Goal: Task Accomplishment & Management: Use online tool/utility

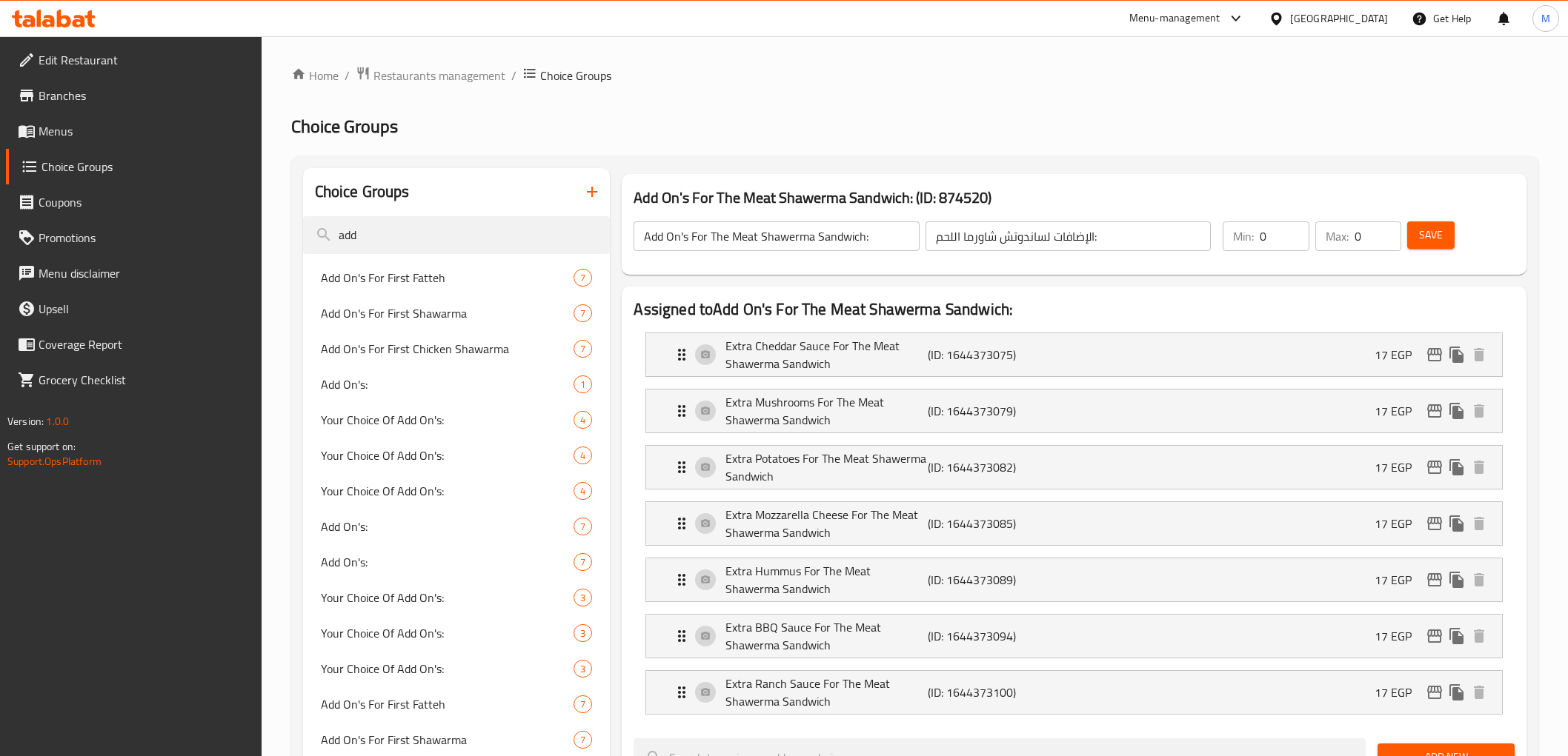
click at [642, 197] on h3 "Add On's For The Meat Shawerma Sandwich: (ID: 874520)" at bounding box center [1073, 197] width 880 height 24
drag, startPoint x: 642, startPoint y: 197, endPoint x: 989, endPoint y: 191, distance: 347.1
click at [989, 191] on h3 "Add On's For The Meat Shawerma Sandwich: (ID: 874520)" at bounding box center [1073, 197] width 880 height 24
copy h3 "Add On's For The Meat Shawerma Sandwich: (ID: 874520)"
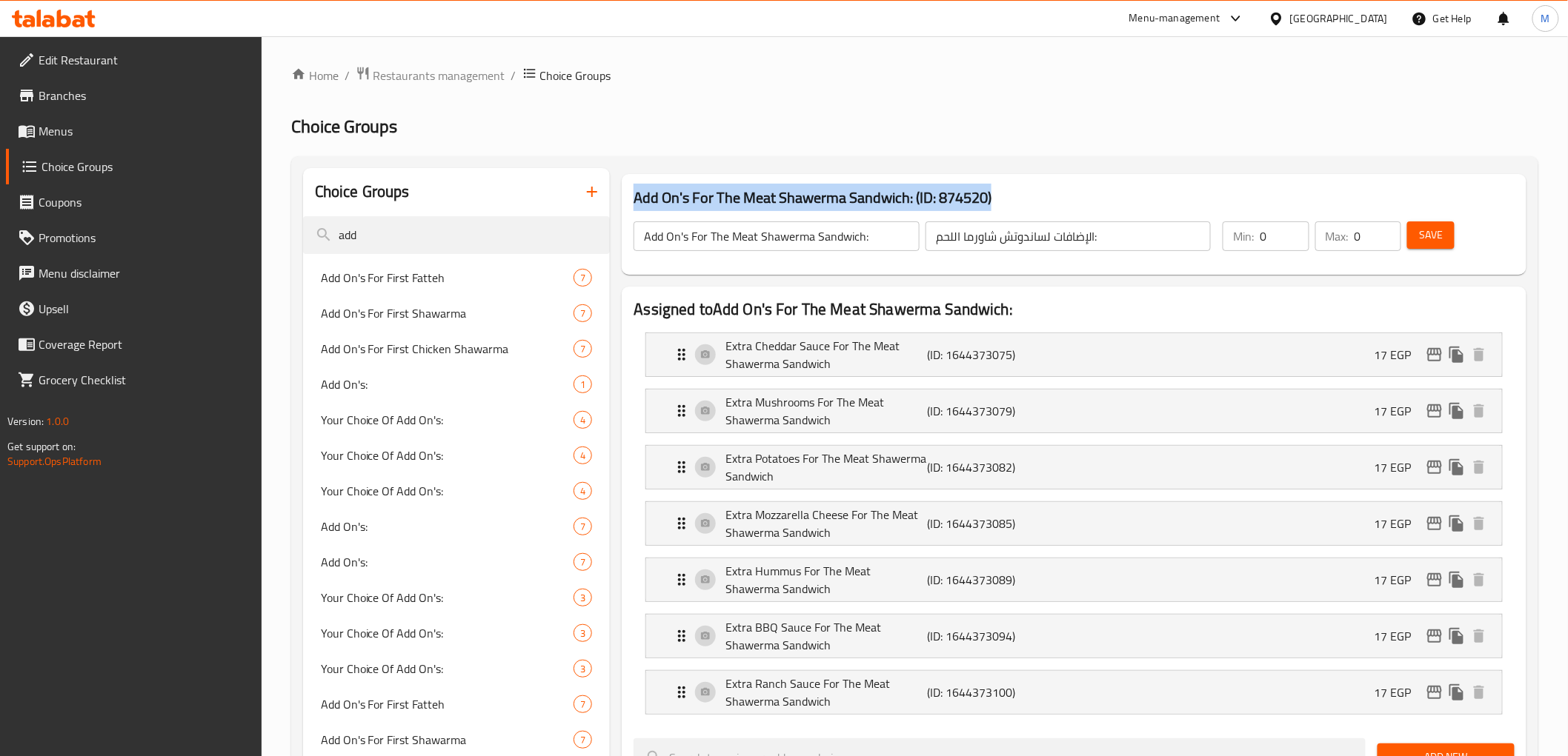
click at [1041, 174] on div "Add On's For The Meat Shawerma Sandwich: (ID: 874520) Add On's For The Meat Sha…" at bounding box center [1074, 225] width 904 height 101
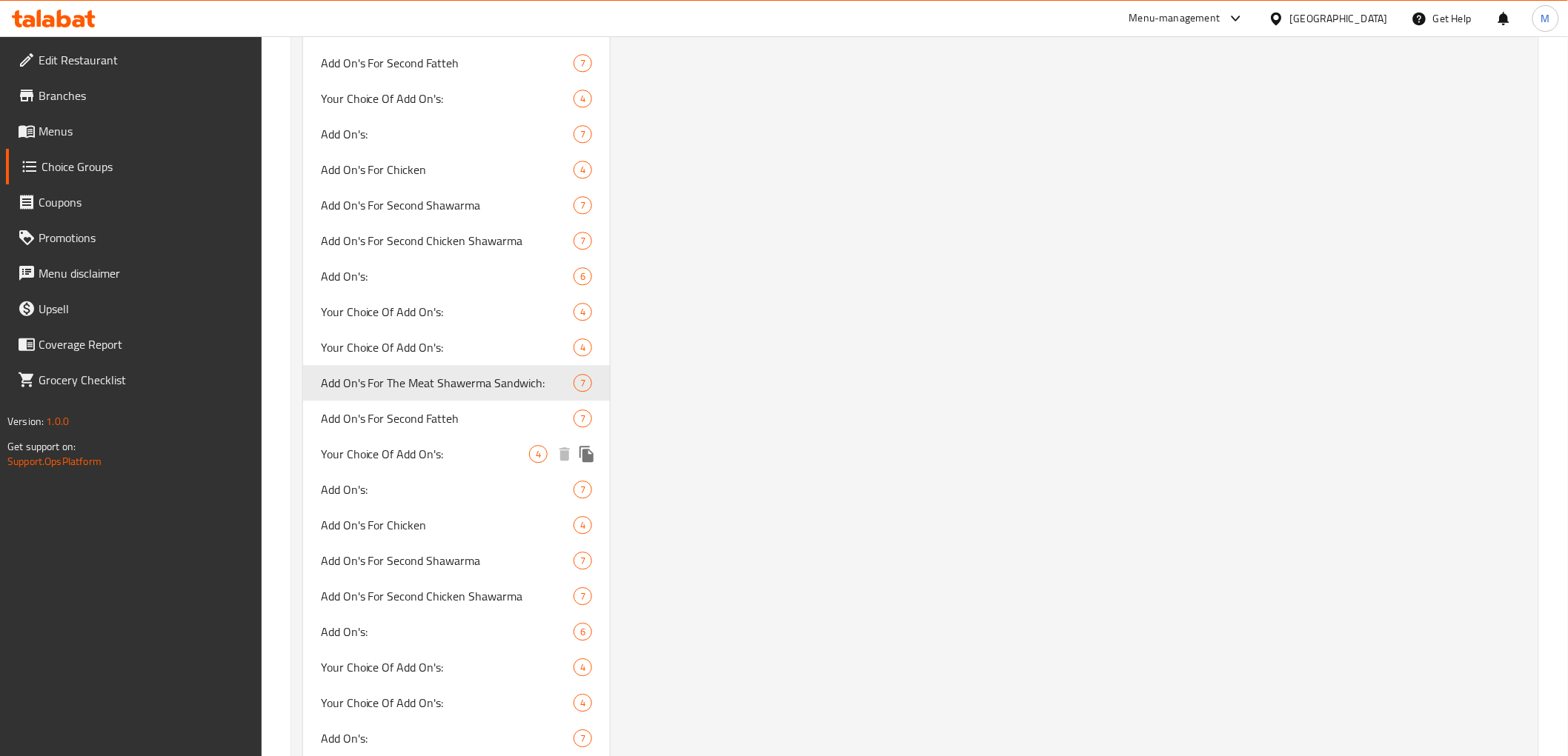
scroll to position [1646, 0]
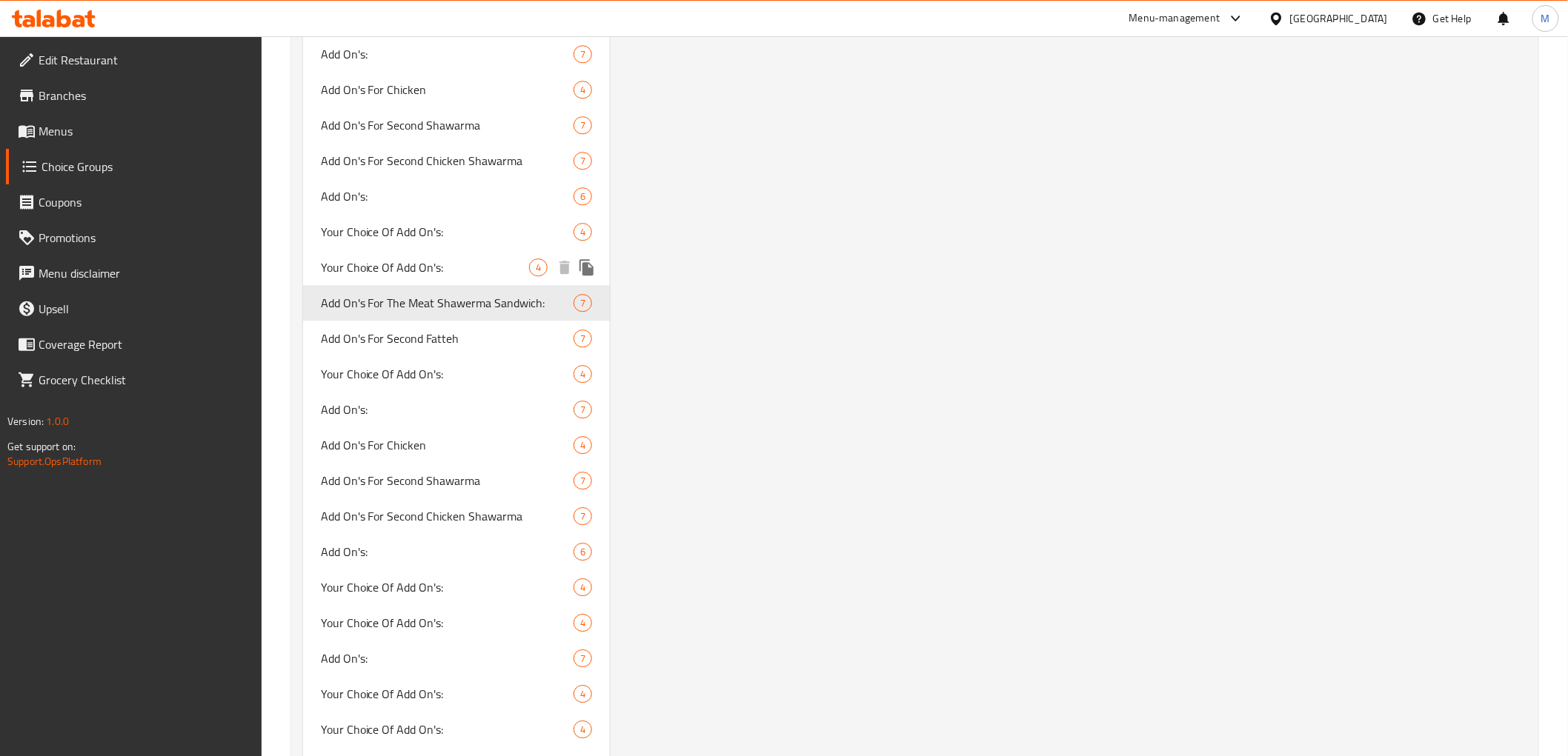
drag, startPoint x: 408, startPoint y: 271, endPoint x: 640, endPoint y: 452, distance: 294.3
click at [407, 271] on span "Your Choice Of Add On's:" at bounding box center [424, 267] width 209 height 18
type input "Your Choice Of Add On's:"
type input "اختيارك من الإضافات :"
type input "1"
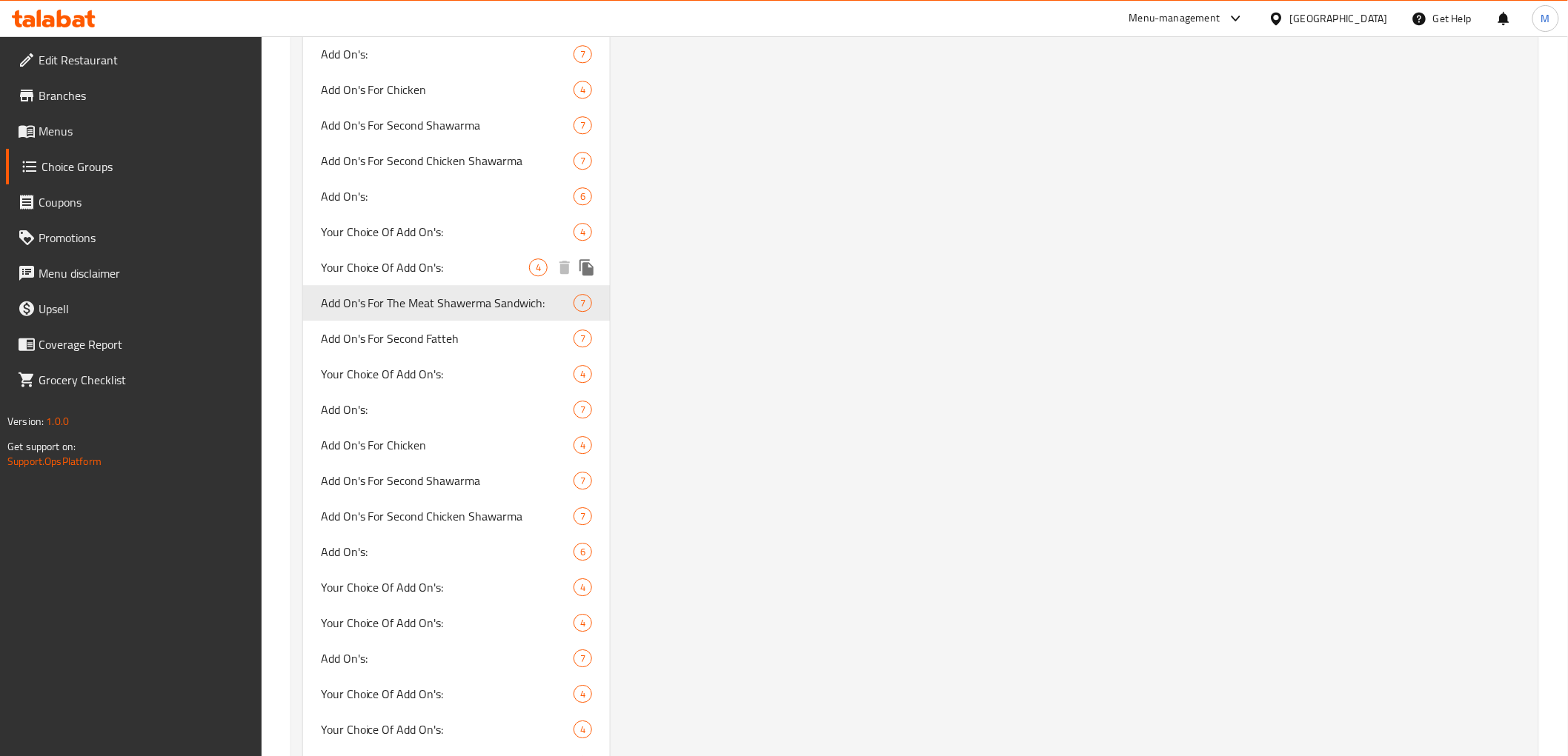
type input "1"
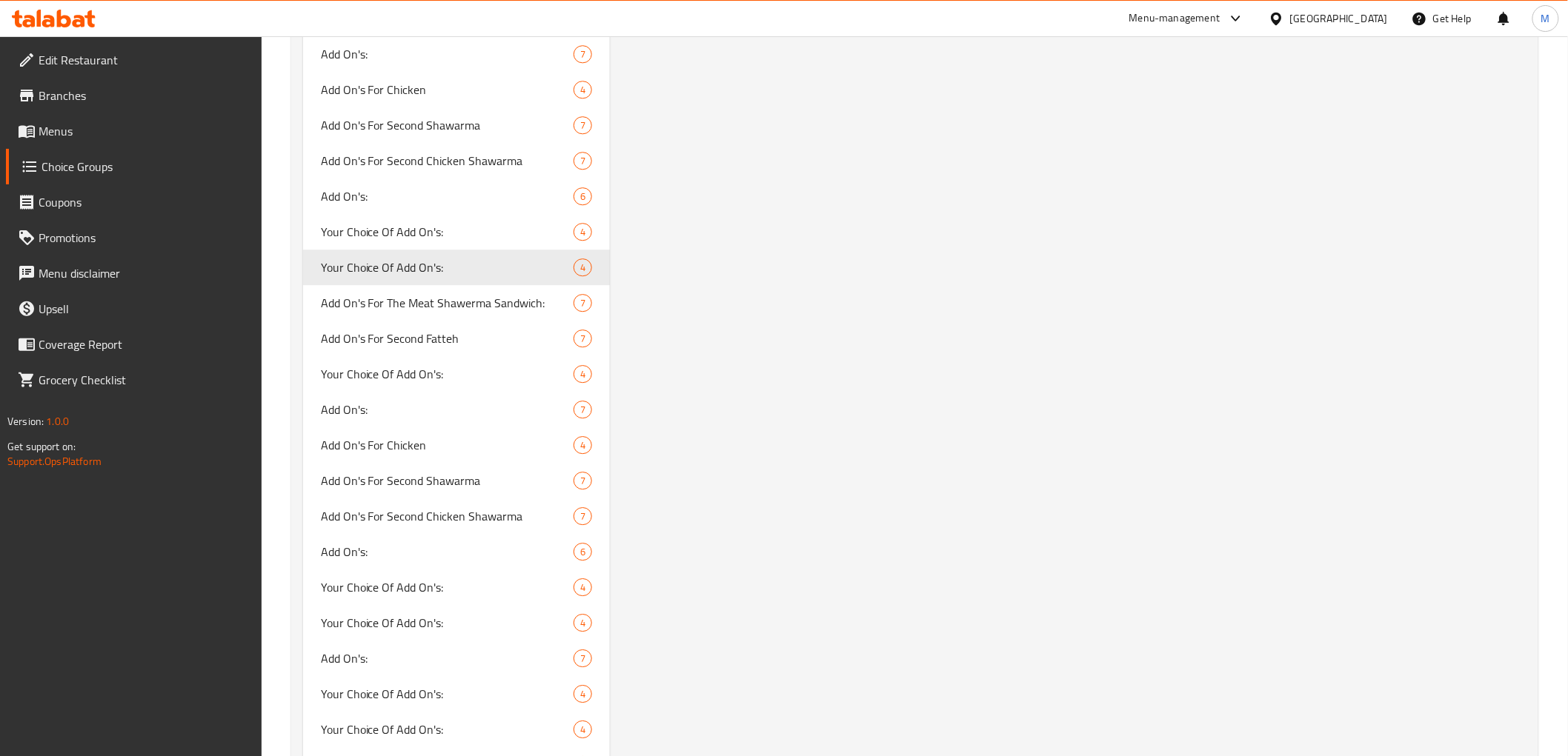
scroll to position [0, 0]
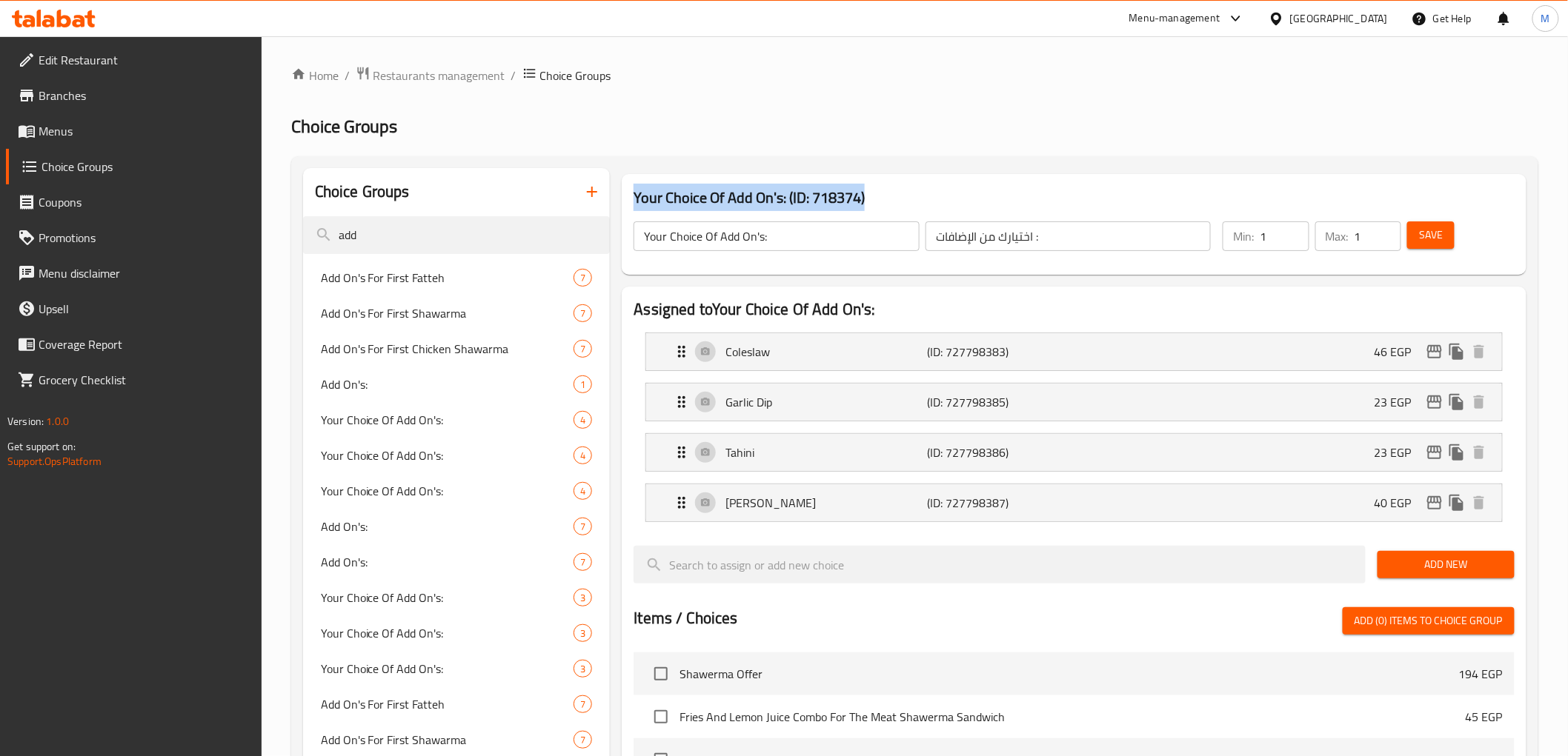
drag, startPoint x: 633, startPoint y: 191, endPoint x: 893, endPoint y: 176, distance: 260.4
click at [893, 176] on div "Your Choice Of Add On's: (ID: 718374) Your Choice Of Add On's: ​ اختيارك من الإ…" at bounding box center [1074, 225] width 904 height 101
copy h3 "Your Choice Of Add On's: (ID: 718374)"
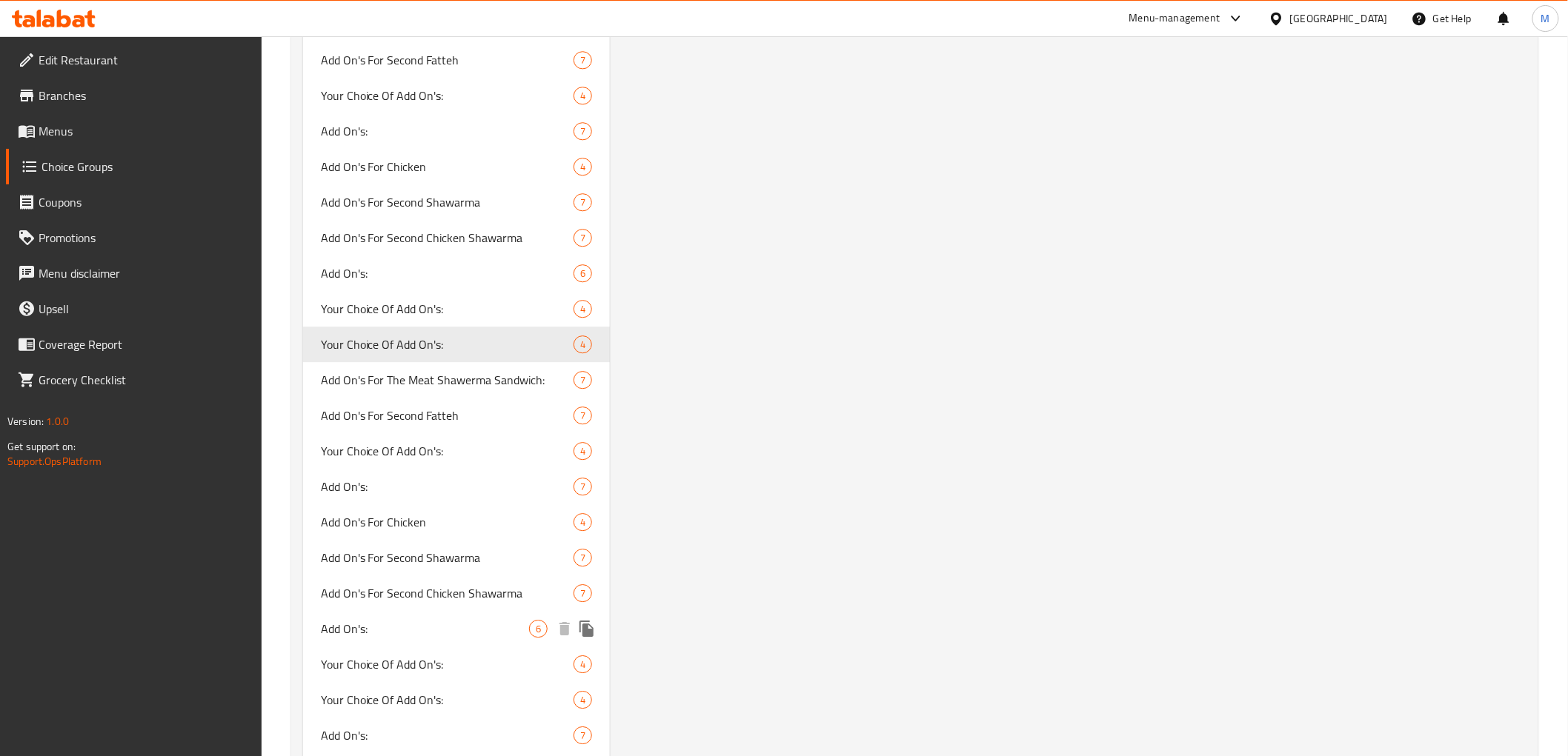
scroll to position [1563, 0]
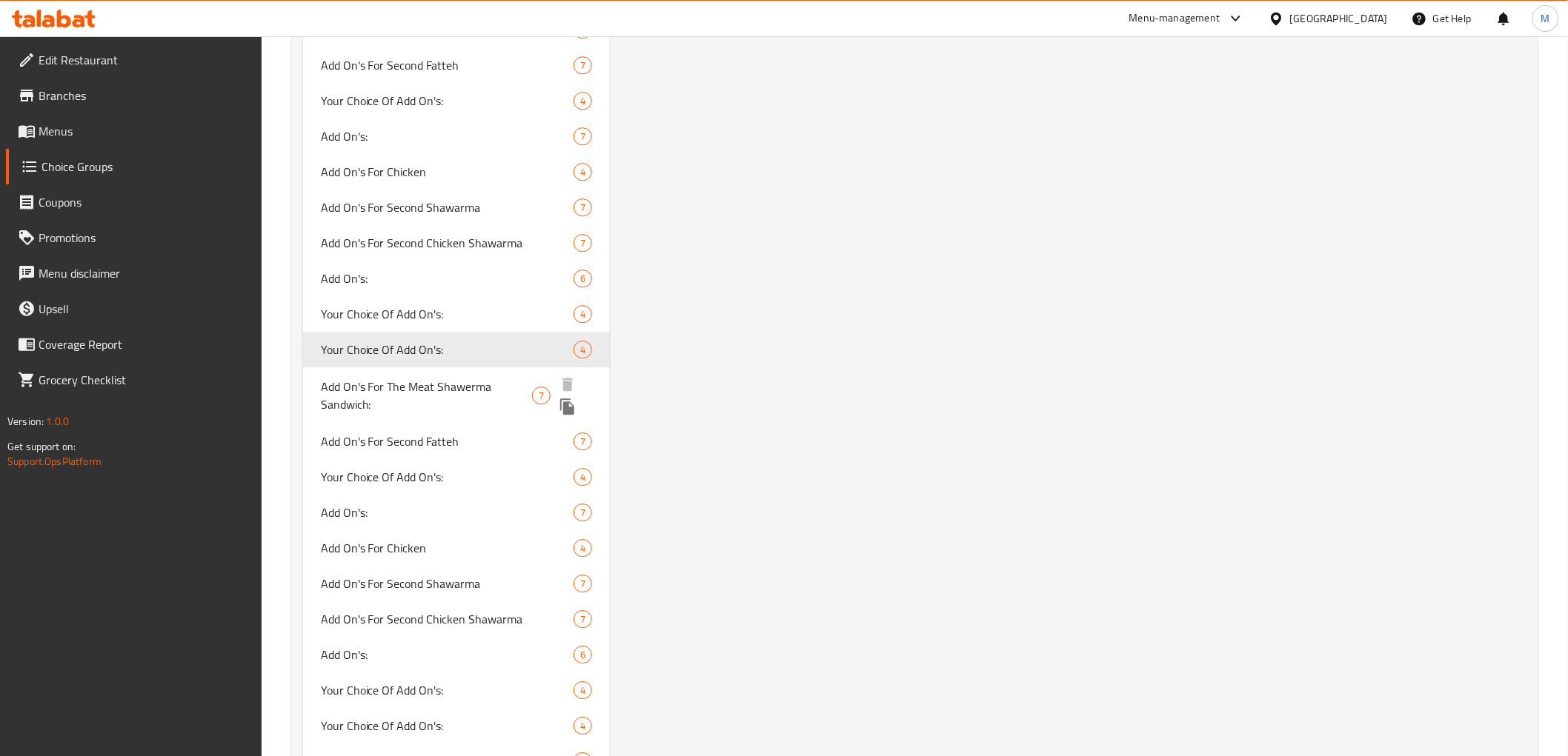
click at [447, 386] on span "Add On's For The Meat Shawerma Sandwich:" at bounding box center [425, 395] width 211 height 35
type input "Add On's For The Meat Shawerma Sandwich:"
type input "الإضافات لساندوتش شاورما اللحم:"
type input "0"
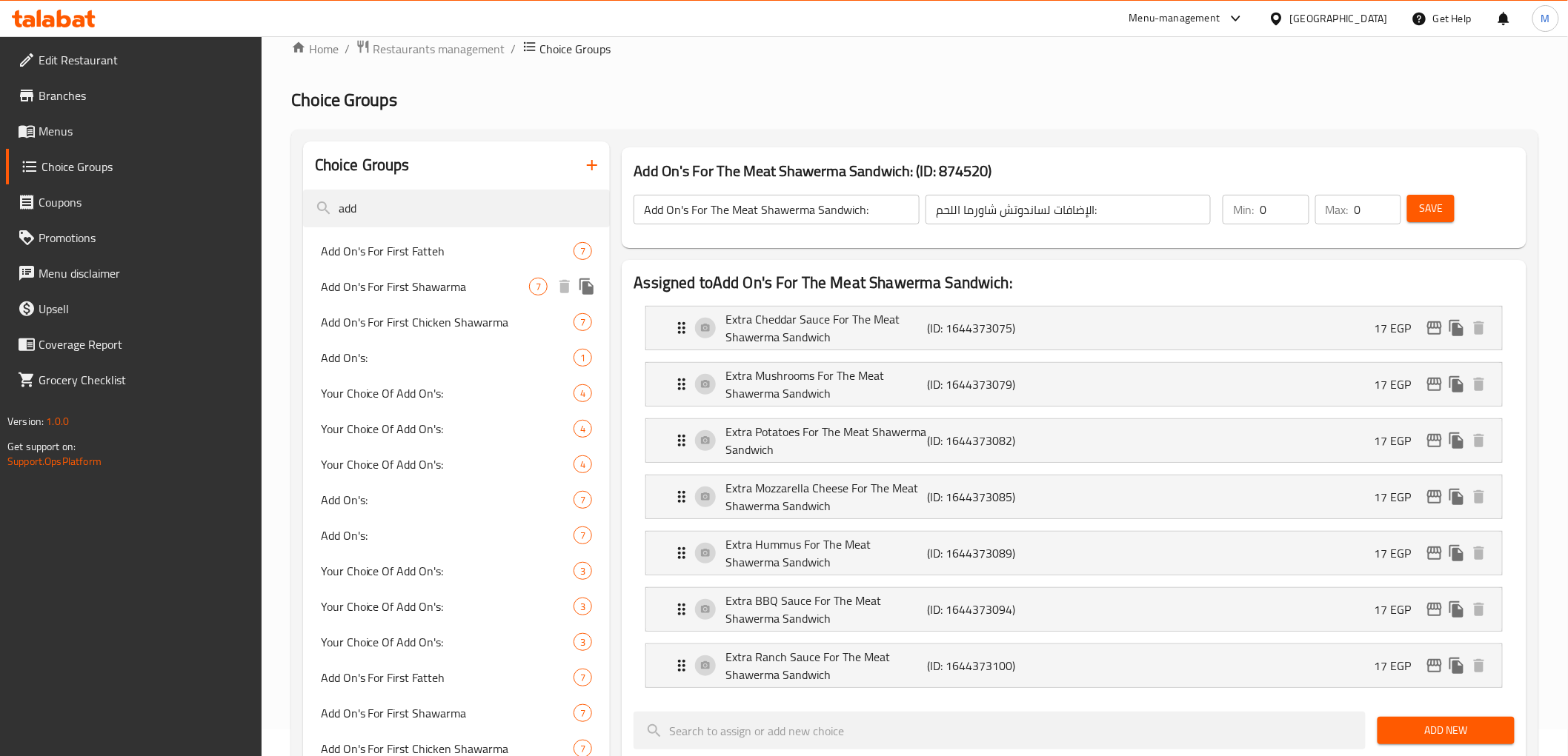
scroll to position [0, 0]
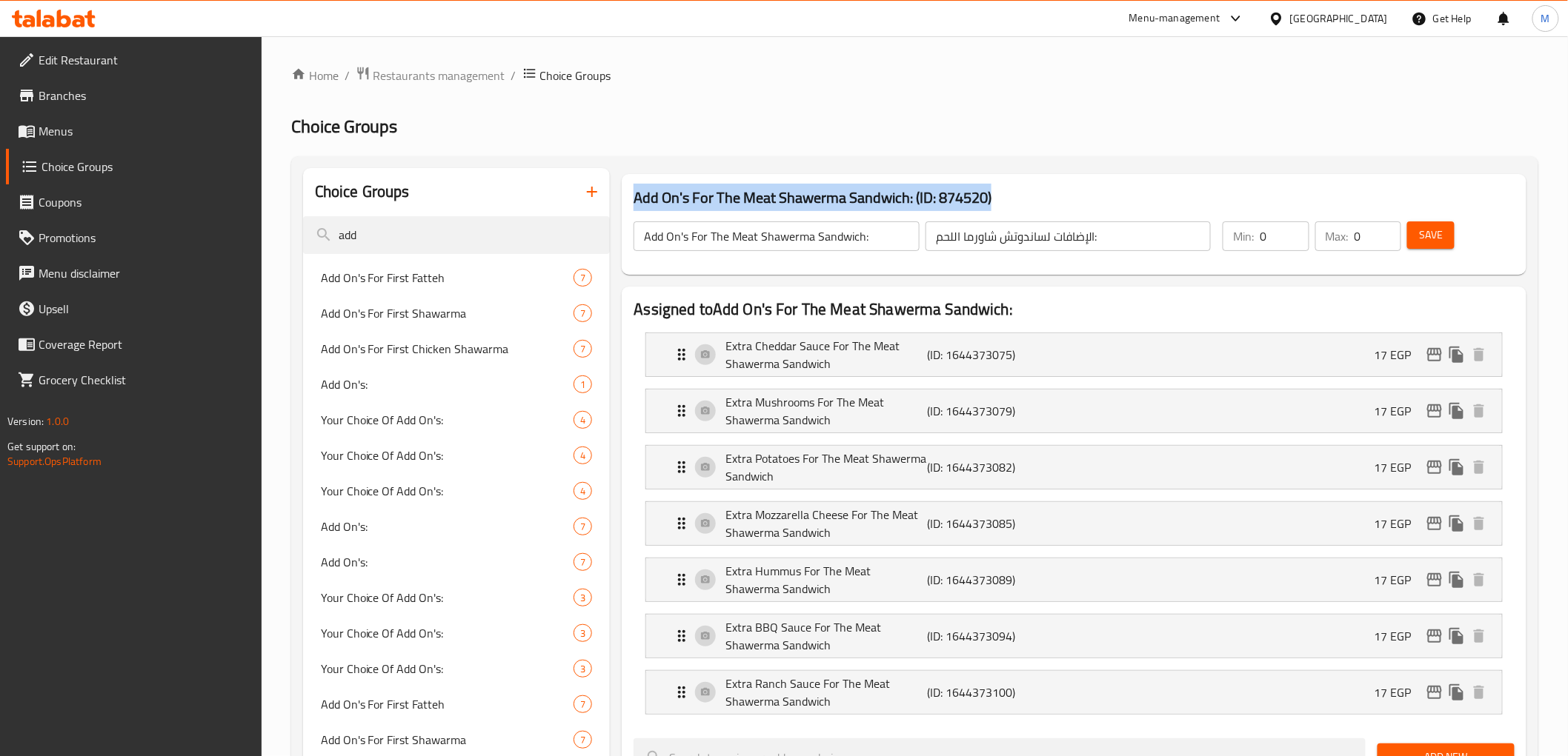
drag, startPoint x: 648, startPoint y: 194, endPoint x: 996, endPoint y: 181, distance: 348.2
click at [996, 181] on div "Add On's For The Meat Shawerma Sandwich: (ID: 874520) Add On's For The Meat Sha…" at bounding box center [1074, 225] width 904 height 101
copy h3 "Add On's For The Meat Shawerma Sandwich: (ID: 874520)"
click at [78, 123] on span "Menus" at bounding box center [143, 131] width 211 height 18
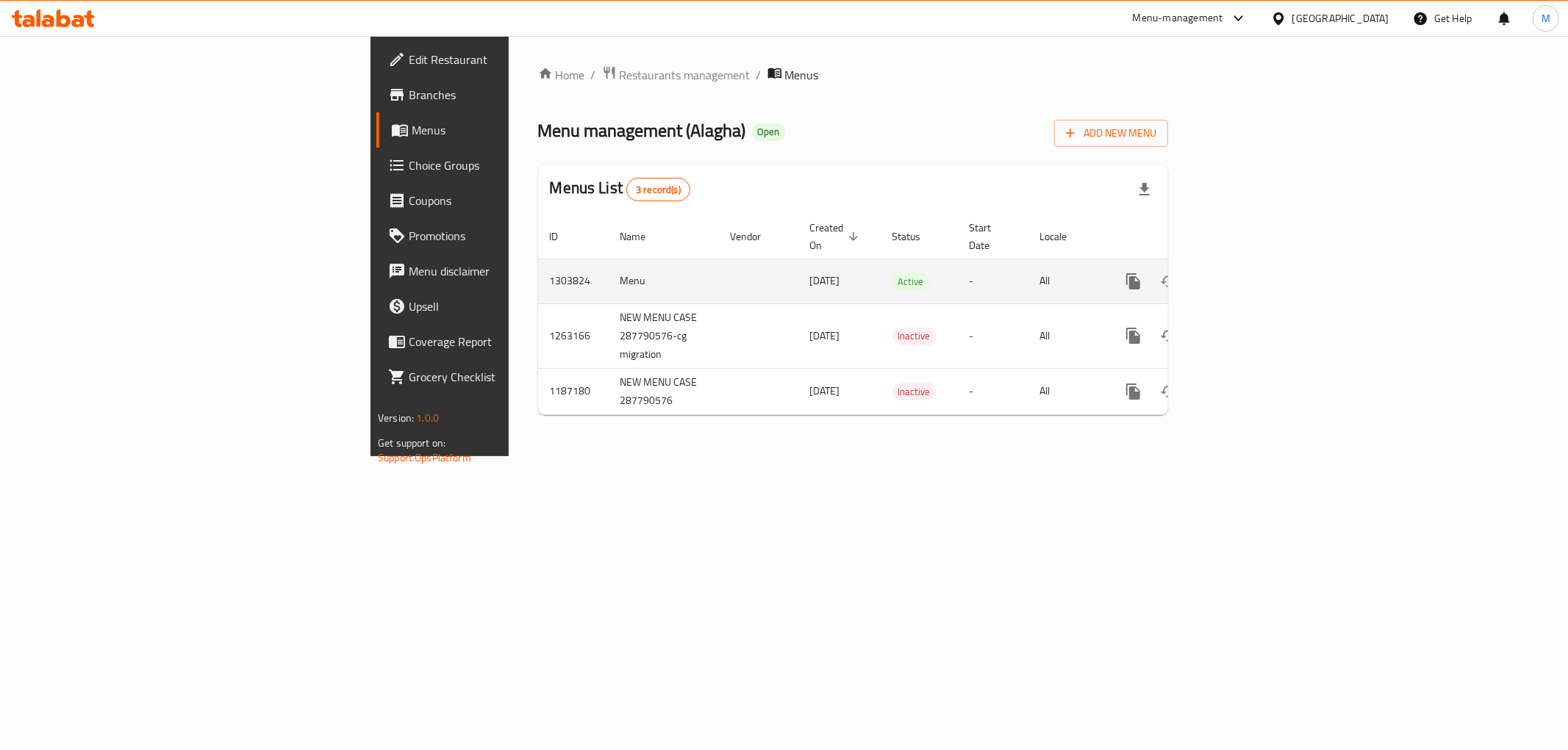
click at [1248, 272] on icon "enhanced table" at bounding box center [1240, 281] width 18 height 18
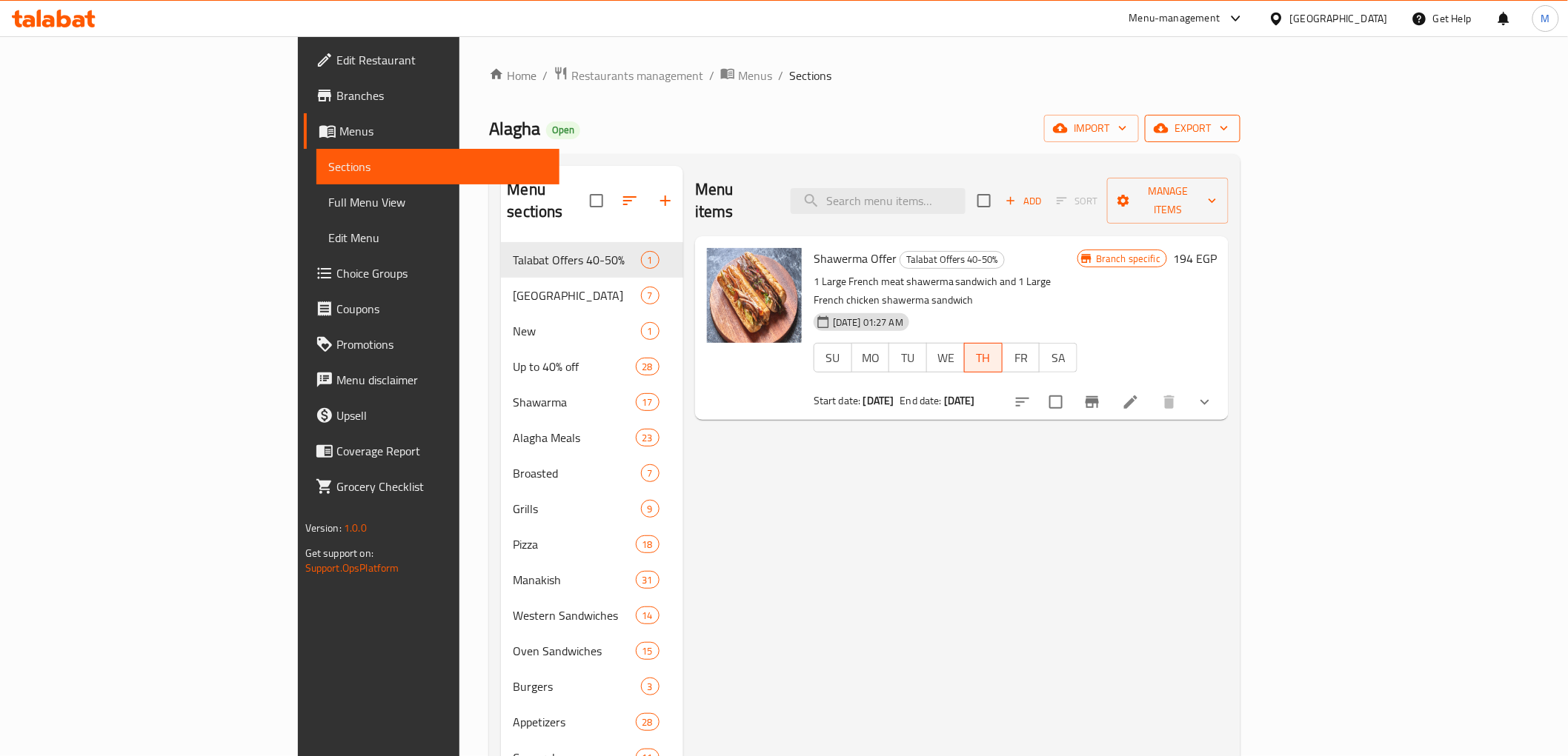
click at [1228, 134] on span "export" at bounding box center [1192, 128] width 72 height 18
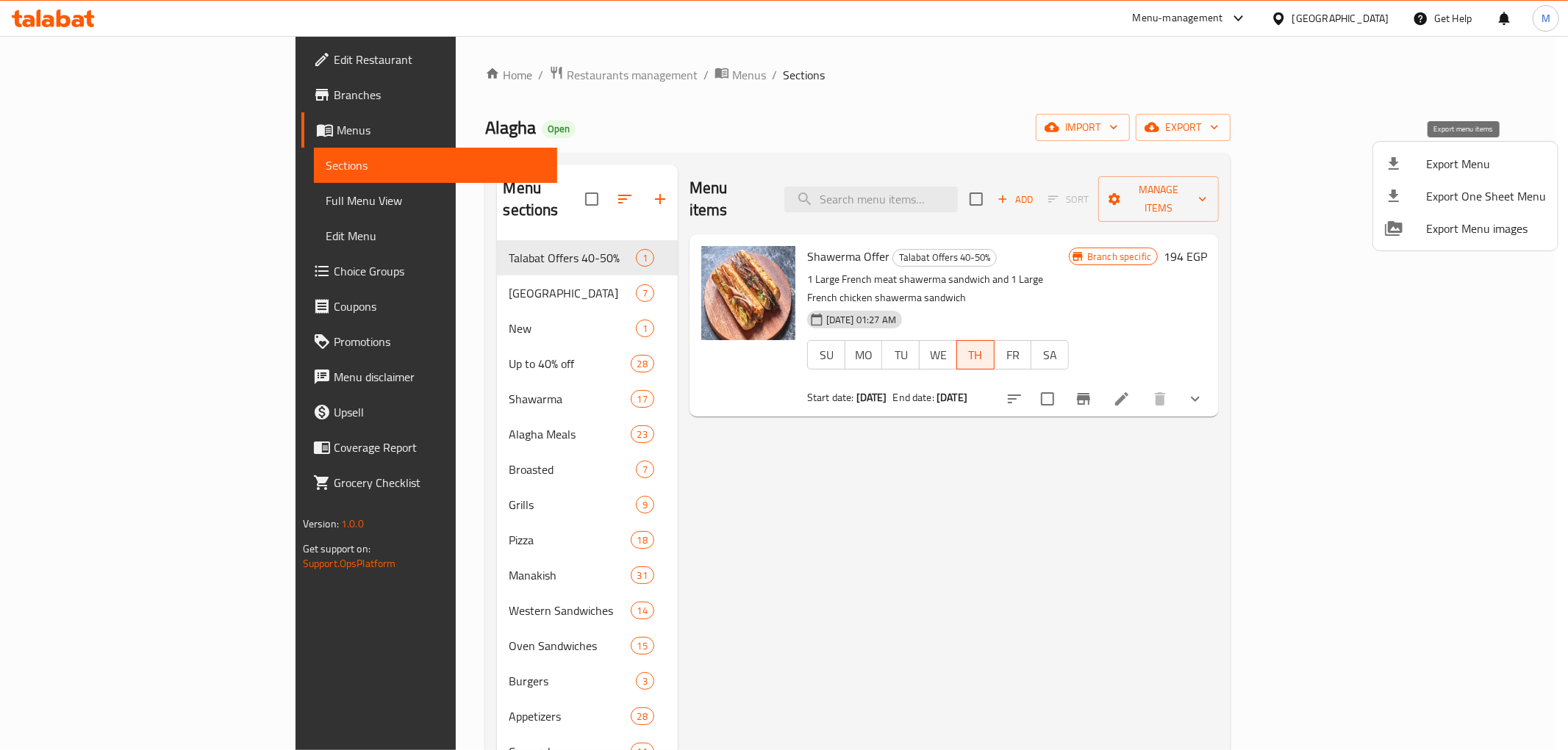
click at [1449, 167] on span "Export Menu" at bounding box center [1486, 164] width 120 height 18
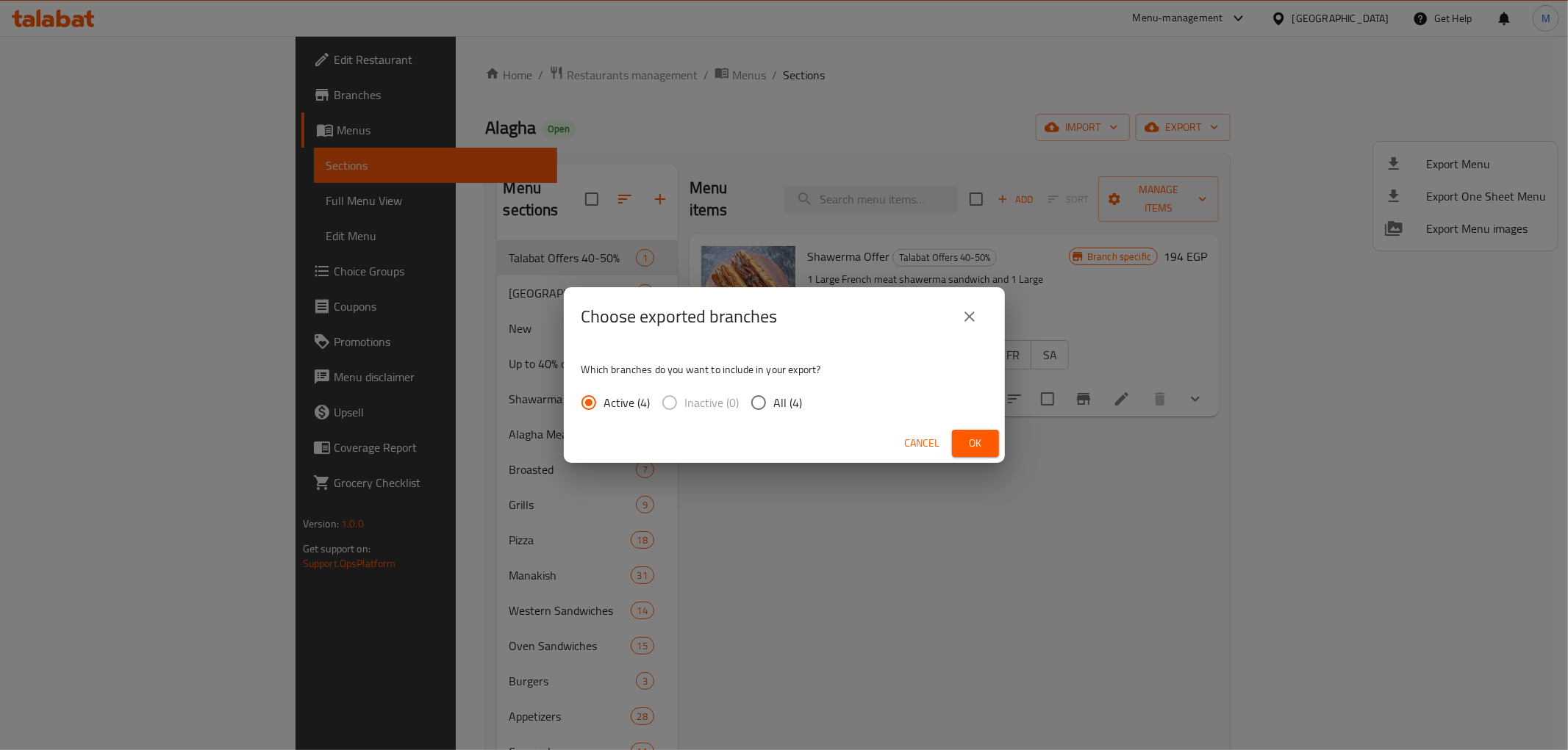
click at [762, 400] on input "All (4)" at bounding box center [759, 403] width 31 height 31
radio input "true"
click at [976, 449] on span "Ok" at bounding box center [976, 443] width 24 height 18
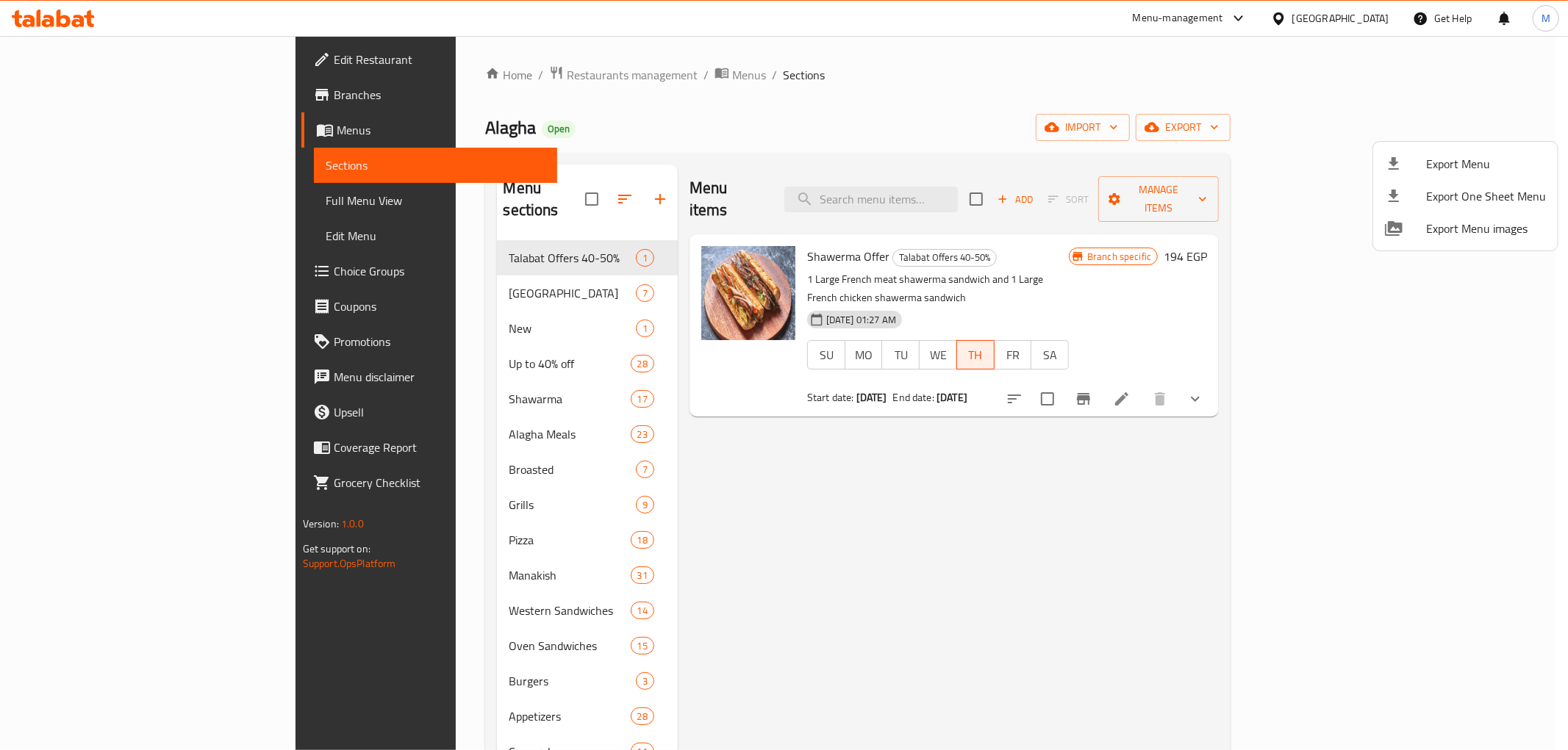
click at [86, 273] on div at bounding box center [784, 375] width 1568 height 750
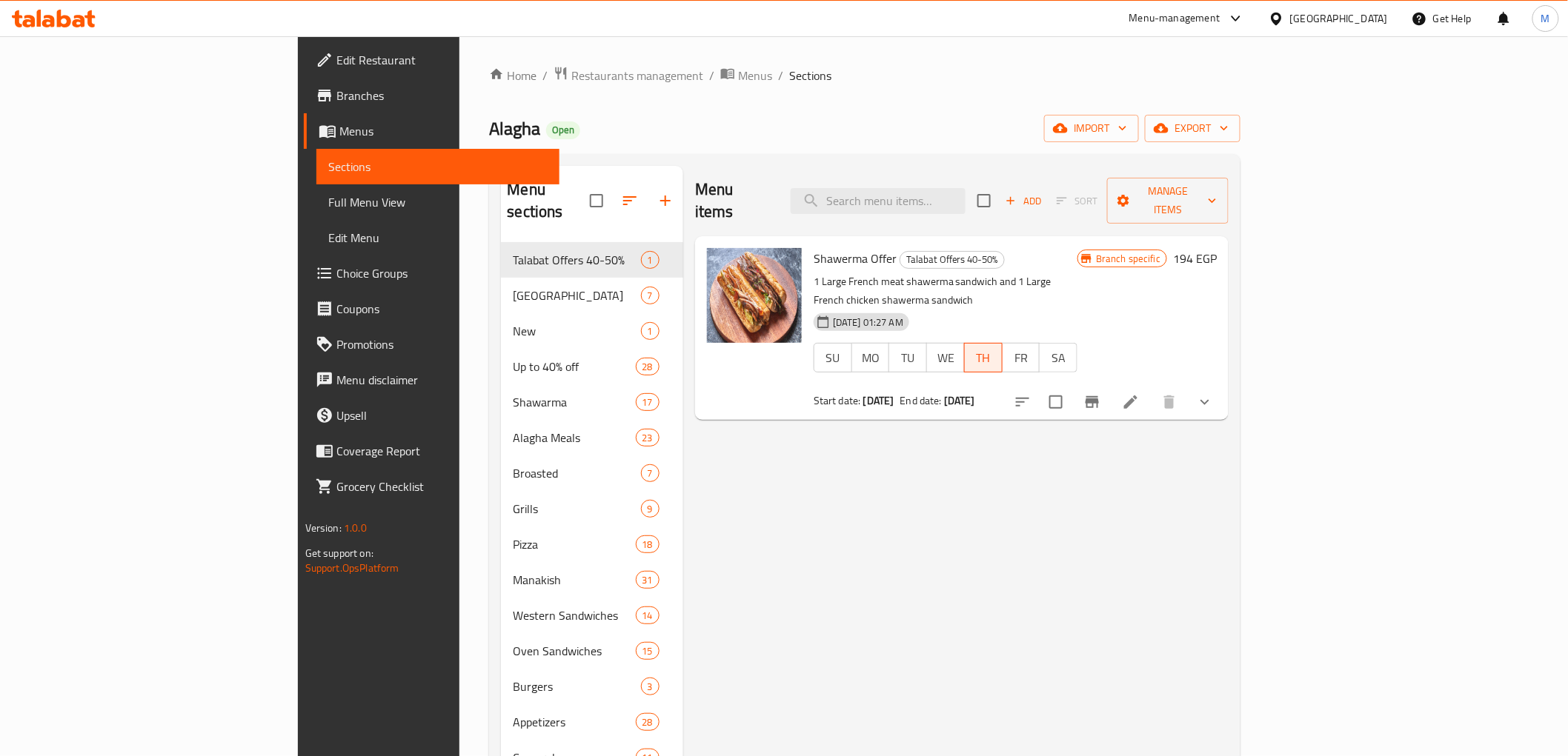
click at [337, 275] on span "Choice Groups" at bounding box center [442, 273] width 211 height 18
